Goal: Participate in discussion

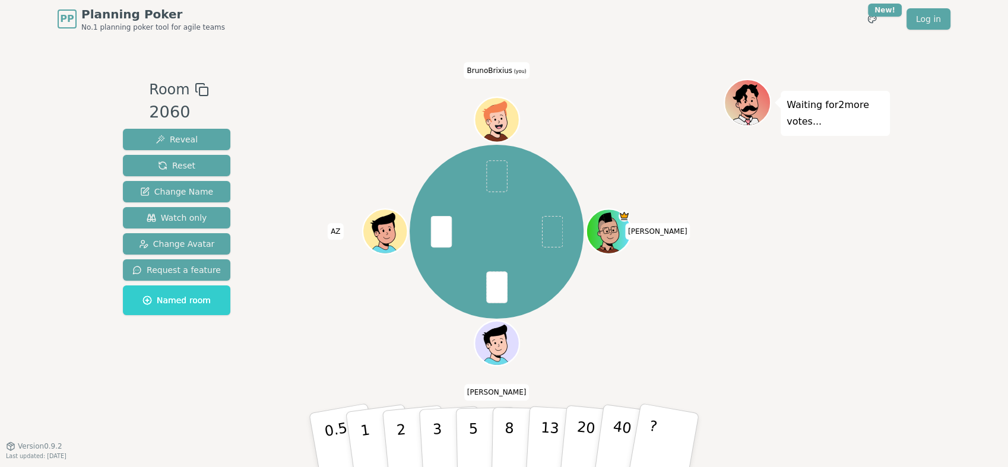
click at [771, 252] on div "Waiting for 2 more votes..." at bounding box center [806, 242] width 166 height 326
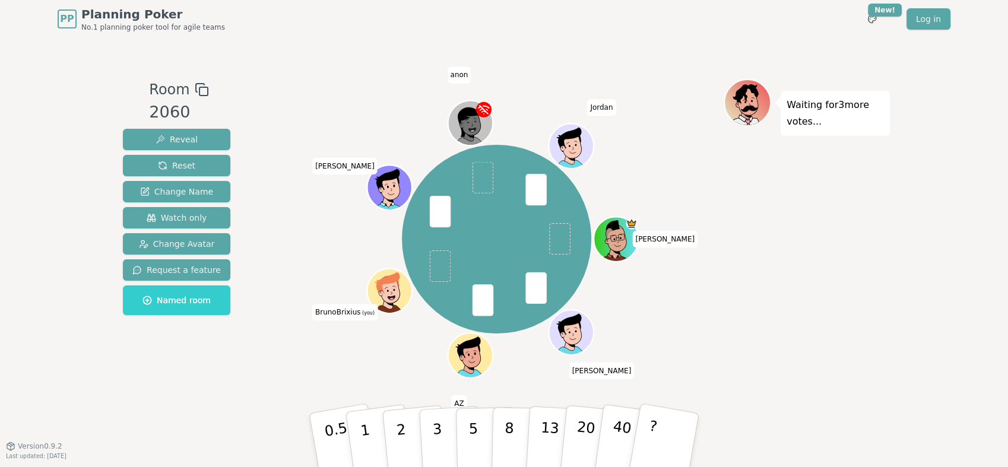
click at [872, 264] on div "Waiting for 3 more votes..." at bounding box center [806, 242] width 166 height 326
drag, startPoint x: 409, startPoint y: 428, endPoint x: 773, endPoint y: 343, distance: 373.1
click at [773, 347] on div "Room 2060 Reveal Reset Change Name Watch only Change Avatar Request a feature N…" at bounding box center [503, 242] width 771 height 326
click at [401, 425] on p "2" at bounding box center [402, 441] width 15 height 65
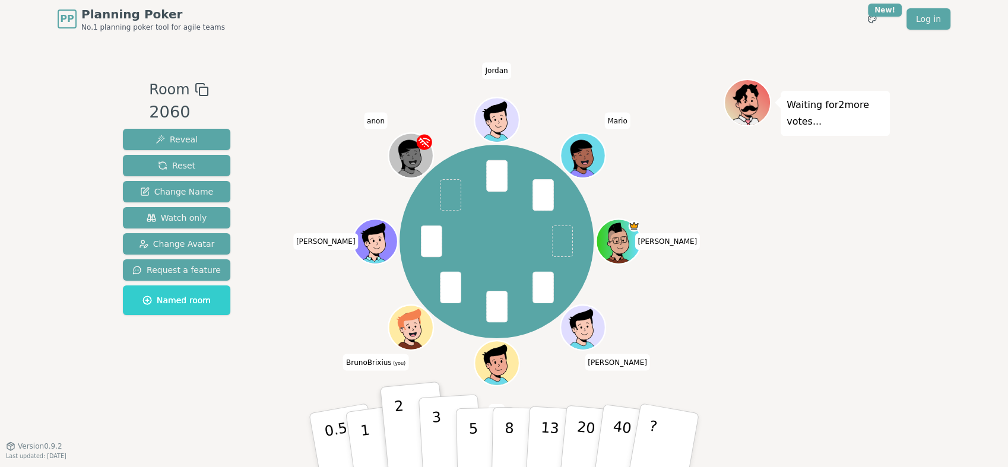
click at [432, 429] on p "3" at bounding box center [437, 441] width 13 height 65
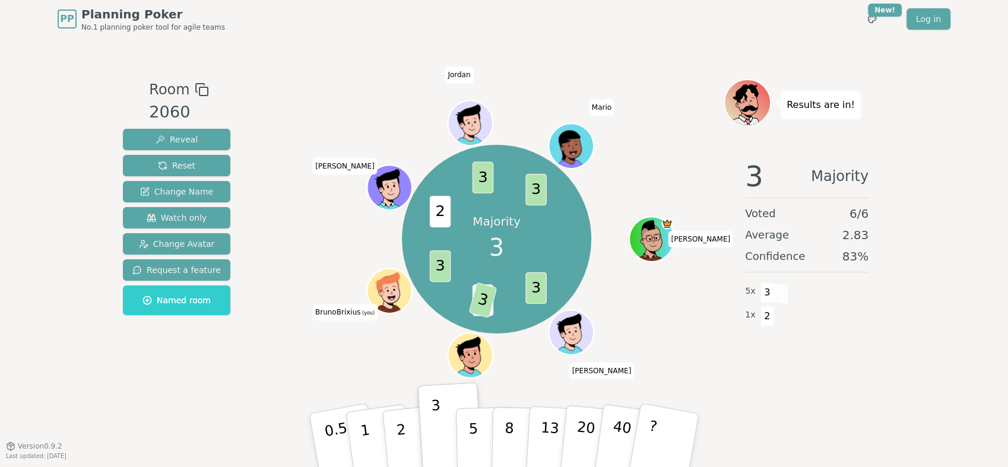
click at [553, 56] on div "Room 2060 Reveal Reset Change Name Watch only Change Avatar Request a feature N…" at bounding box center [503, 242] width 771 height 408
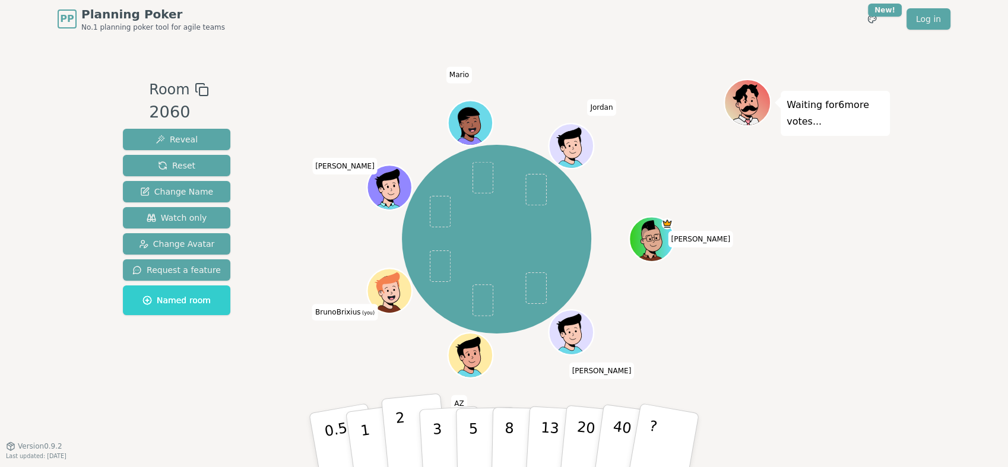
click at [401, 430] on p "2" at bounding box center [402, 441] width 15 height 65
click at [669, 79] on div at bounding box center [496, 89] width 454 height 21
click at [399, 437] on p "2" at bounding box center [402, 441] width 15 height 65
click at [337, 350] on div "[PERSON_NAME] (you) [PERSON_NAME]" at bounding box center [496, 239] width 454 height 278
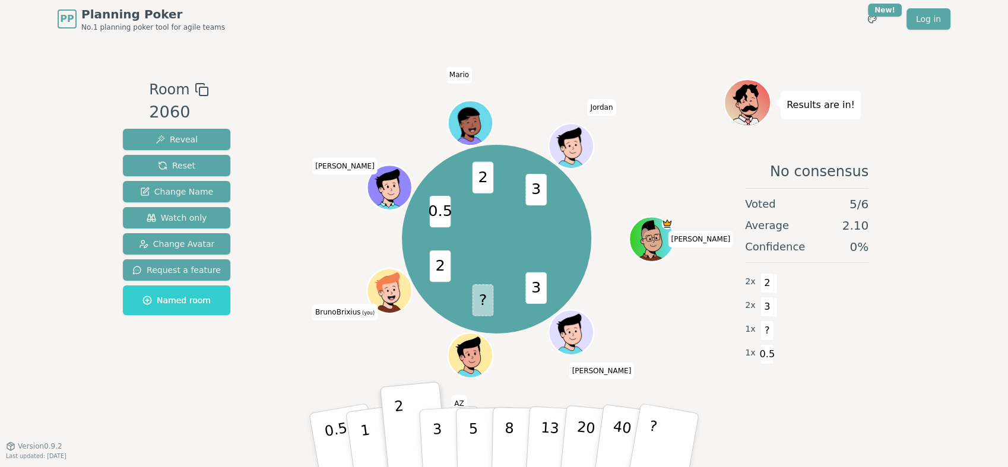
click at [659, 319] on div "3 ? 2 0.5 2 3 [PERSON_NAME] AZ BrunoBrixius (you) [PERSON_NAME]" at bounding box center [496, 239] width 454 height 278
